Goal: Task Accomplishment & Management: Complete application form

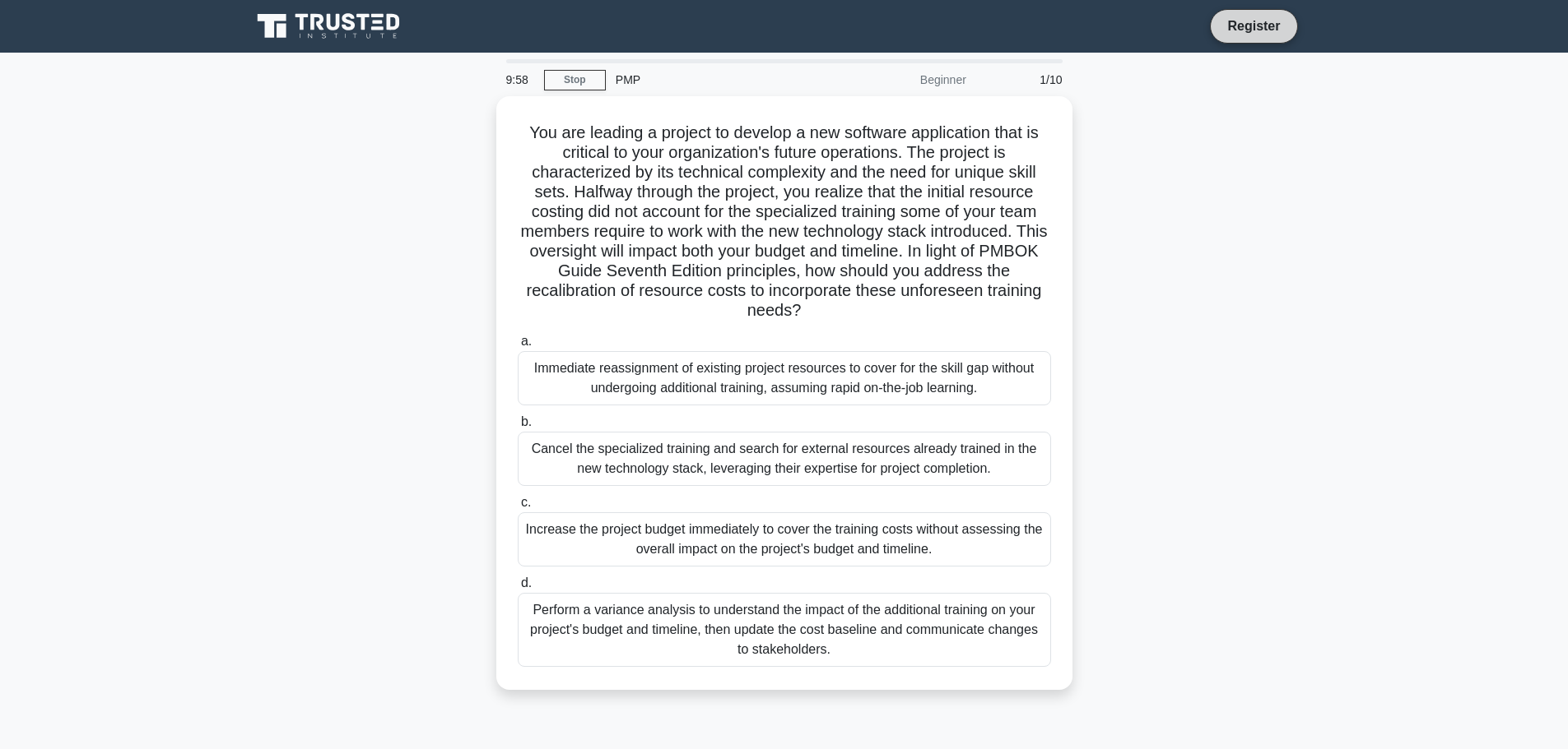
click at [1241, 27] on link "Register" at bounding box center [1253, 25] width 73 height 21
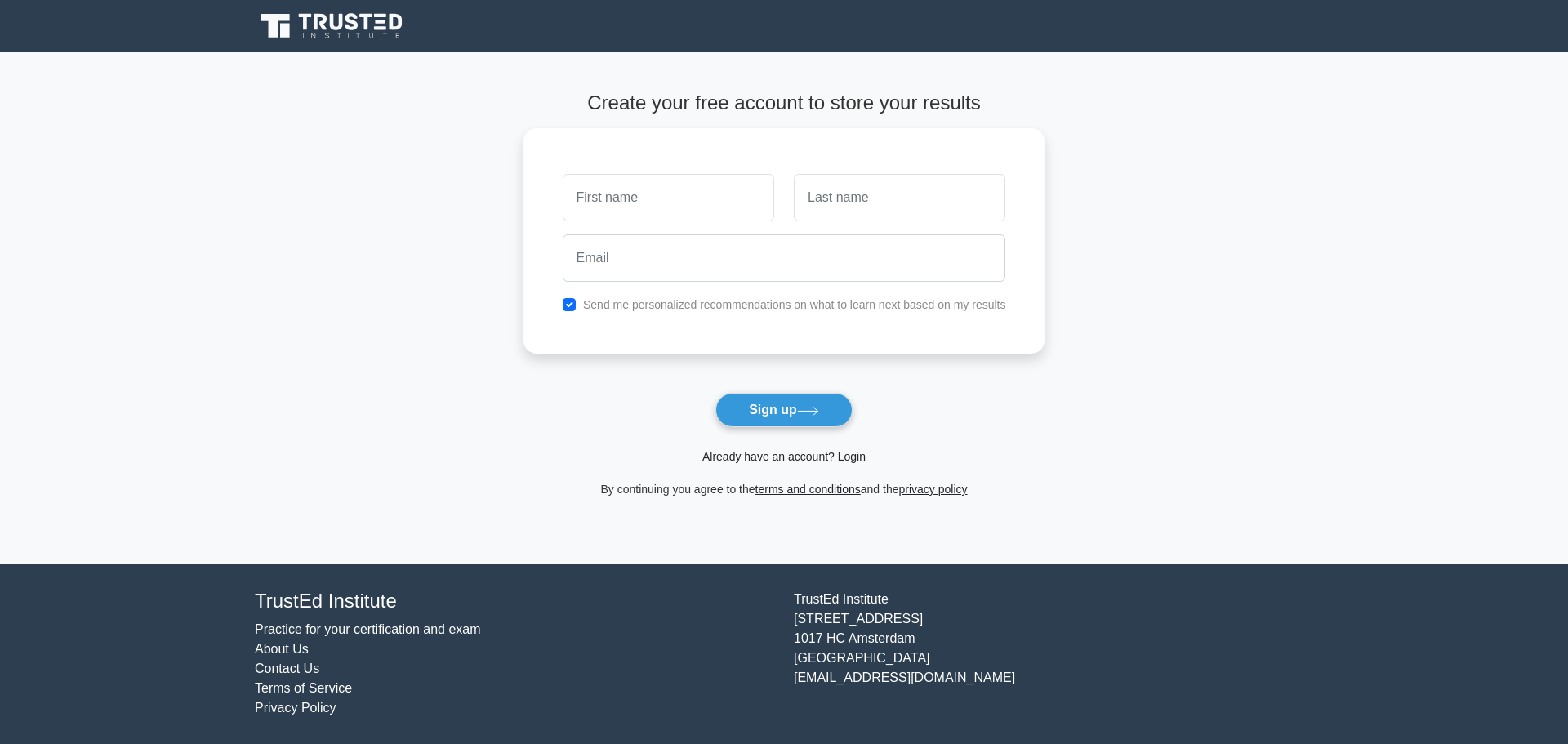
click at [756, 462] on link "Already have an account? Login" at bounding box center [784, 457] width 164 height 13
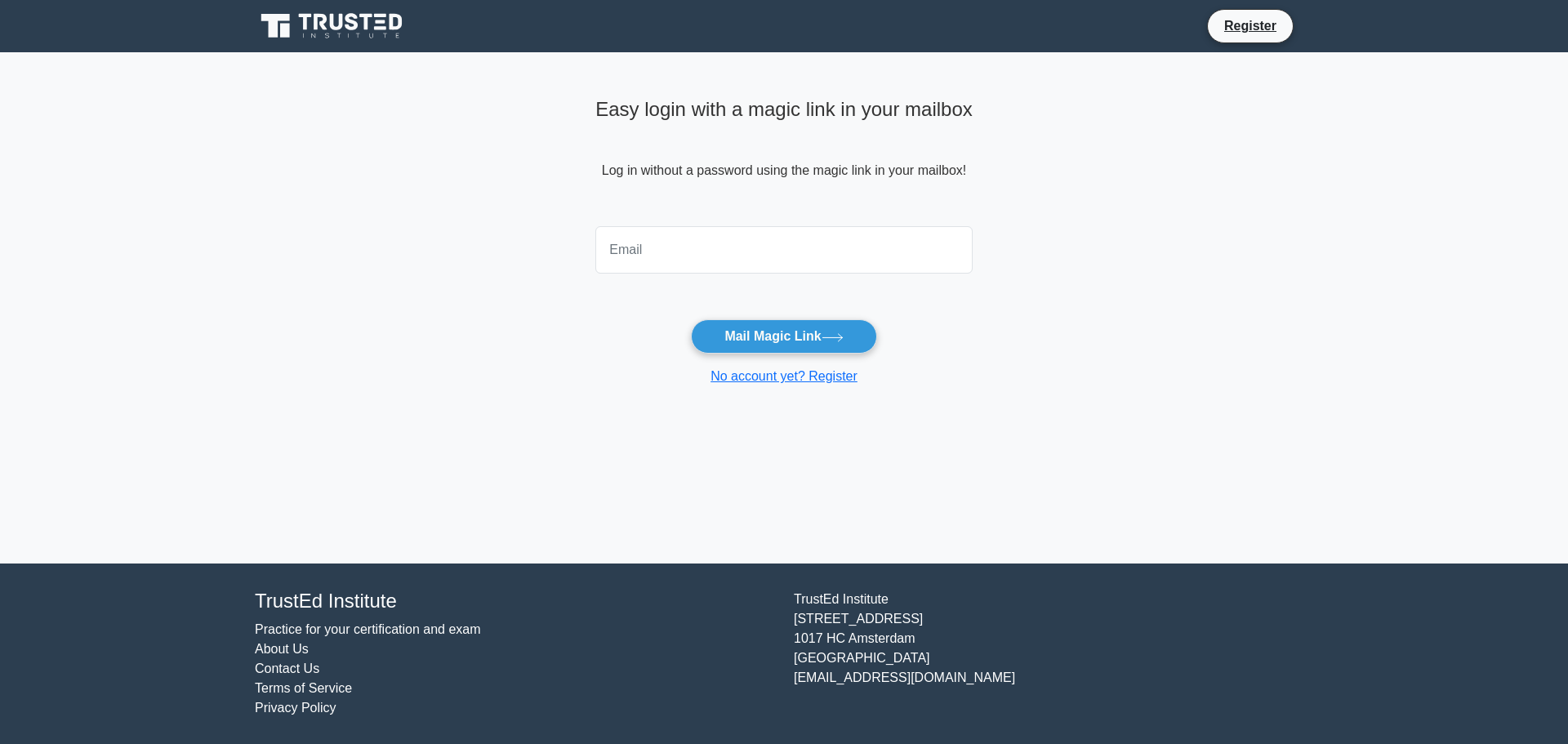
click at [656, 251] on input "email" at bounding box center [784, 249] width 377 height 47
type input "[PERSON_NAME][EMAIL_ADDRESS][DOMAIN_NAME]"
click at [799, 320] on button "Mail Magic Link" at bounding box center [784, 336] width 185 height 35
